Goal: Task Accomplishment & Management: Manage account settings

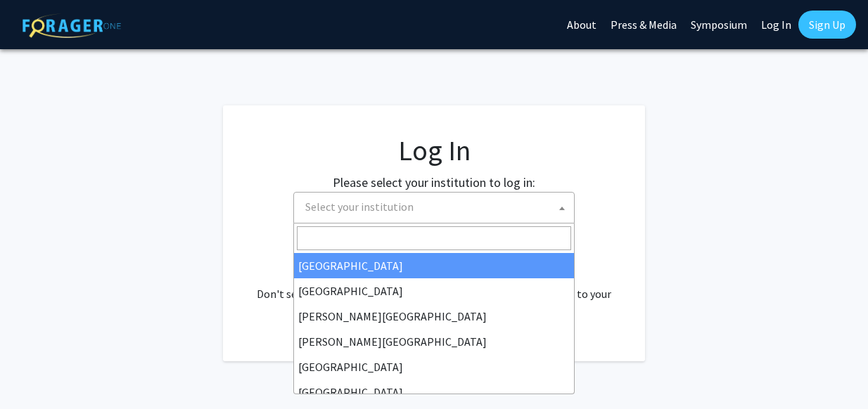
click at [351, 212] on span "Select your institution" at bounding box center [359, 207] width 108 height 14
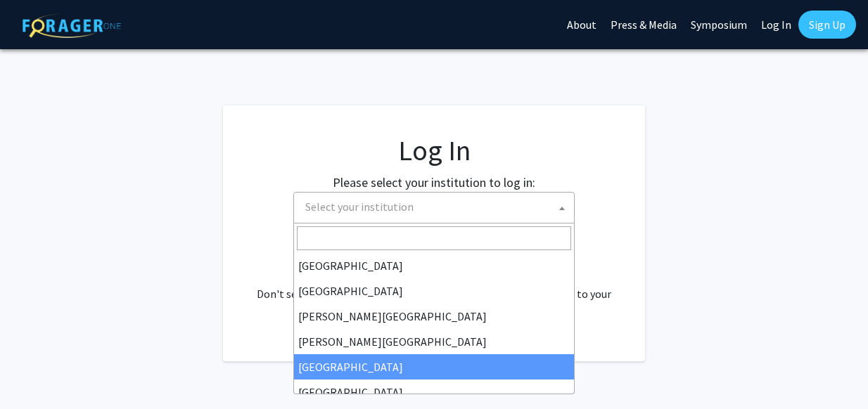
select select "6"
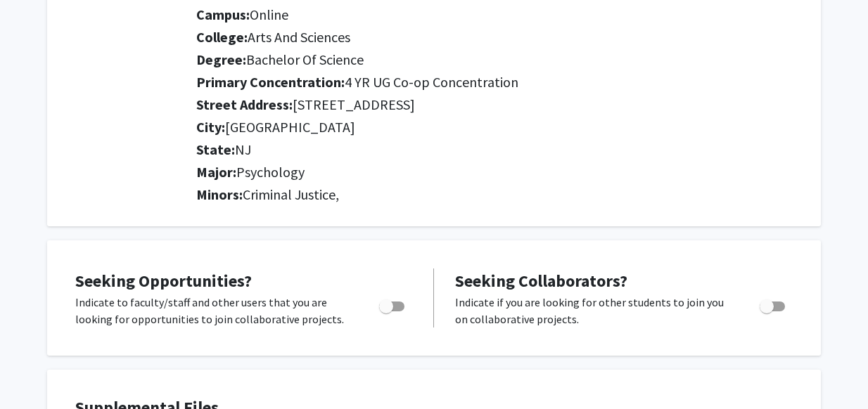
scroll to position [228, 0]
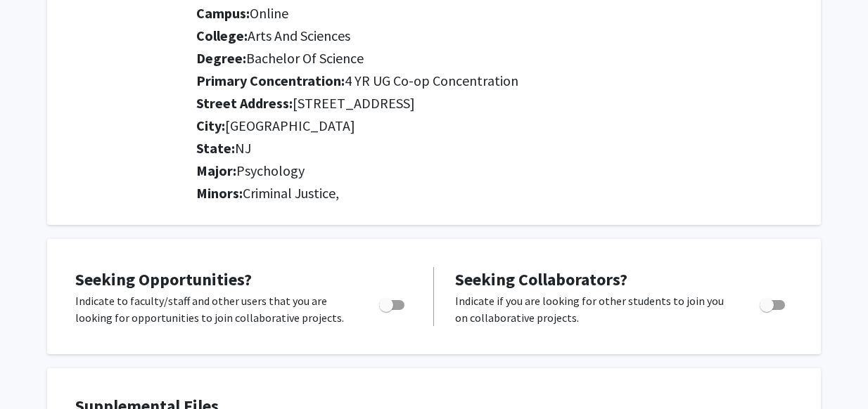
click at [400, 305] on span "Toggle" at bounding box center [391, 305] width 25 height 10
click at [386, 310] on input "Are you actively seeking opportunities?" at bounding box center [385, 310] width 1 height 1
checkbox input "true"
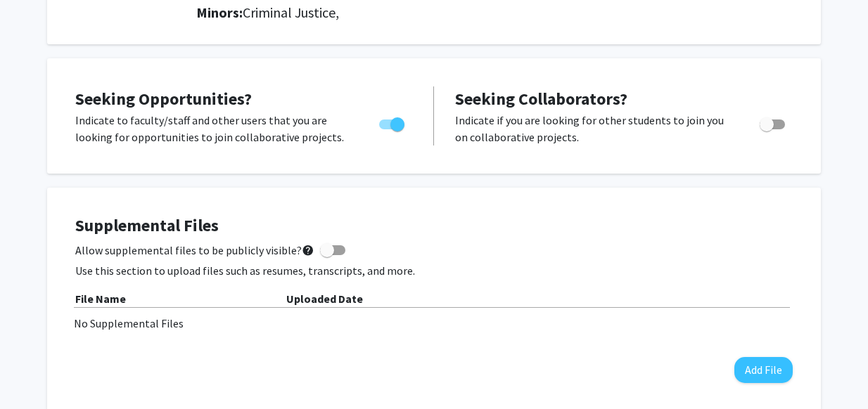
scroll to position [412, 0]
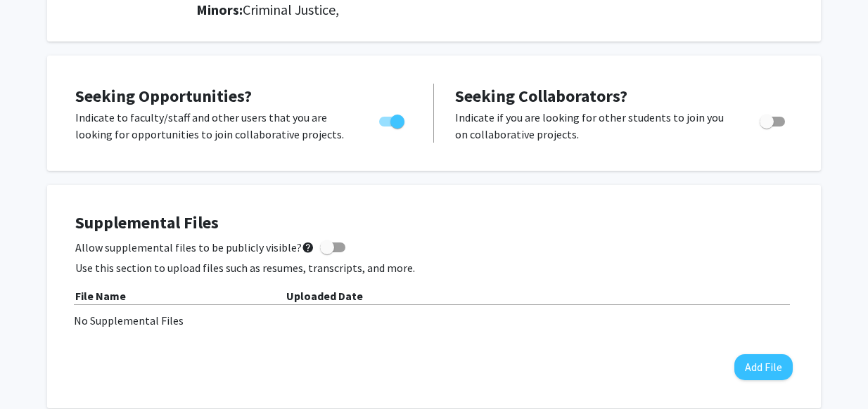
click at [336, 245] on span at bounding box center [332, 248] width 25 height 10
click at [327, 253] on input "Allow supplemental files to be publicly visible? help" at bounding box center [326, 253] width 1 height 1
checkbox input "true"
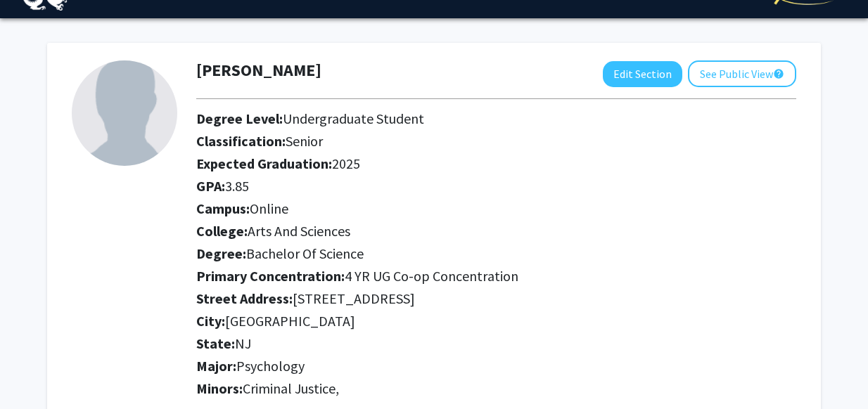
scroll to position [0, 0]
